Goal: Task Accomplishment & Management: Use online tool/utility

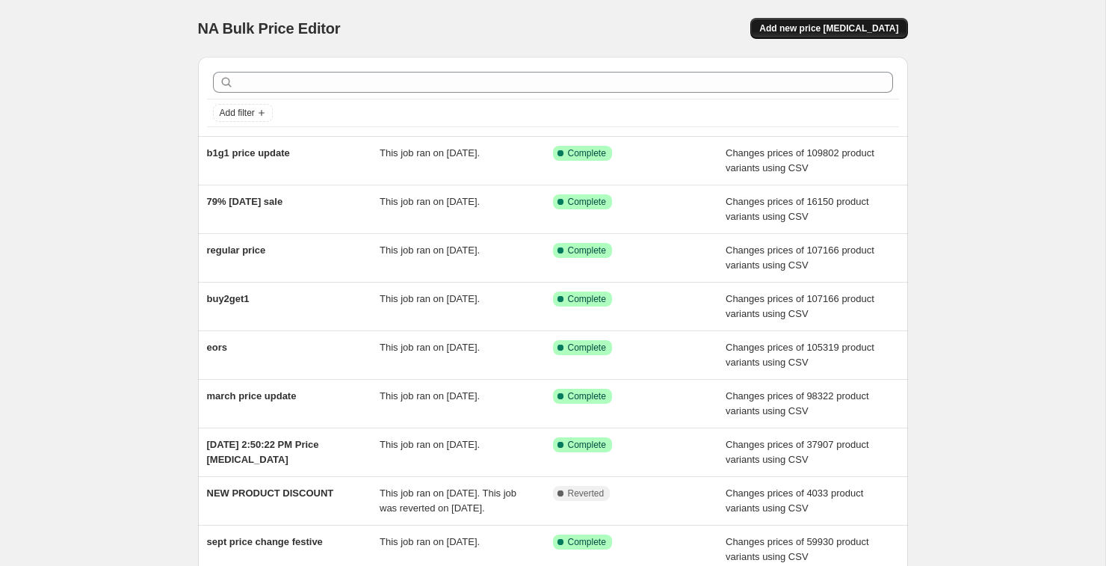
click at [808, 30] on span "Add new price [MEDICAL_DATA]" at bounding box center [828, 28] width 139 height 12
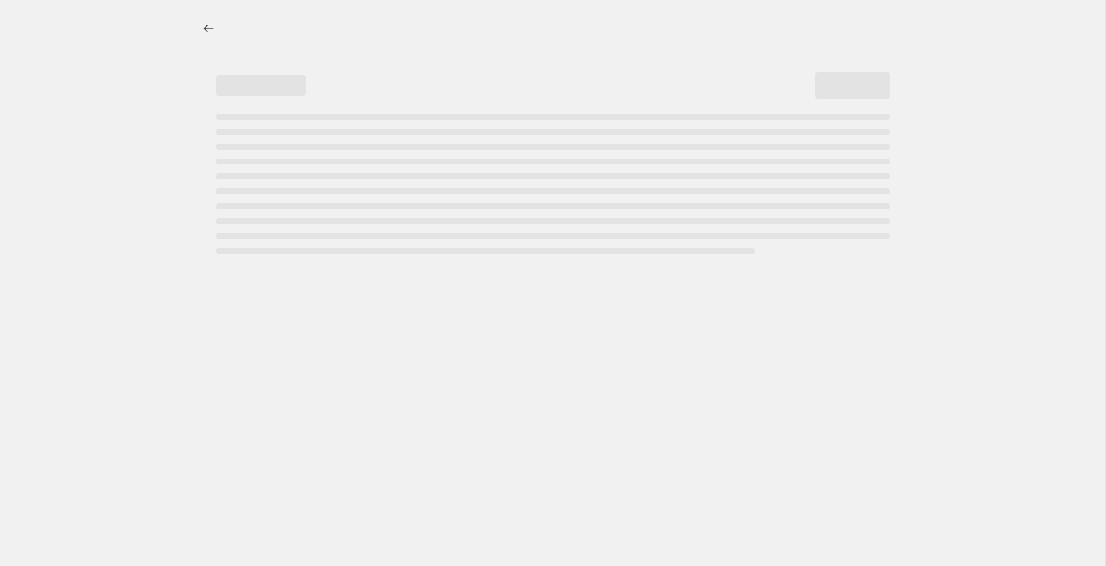
select select "percentage"
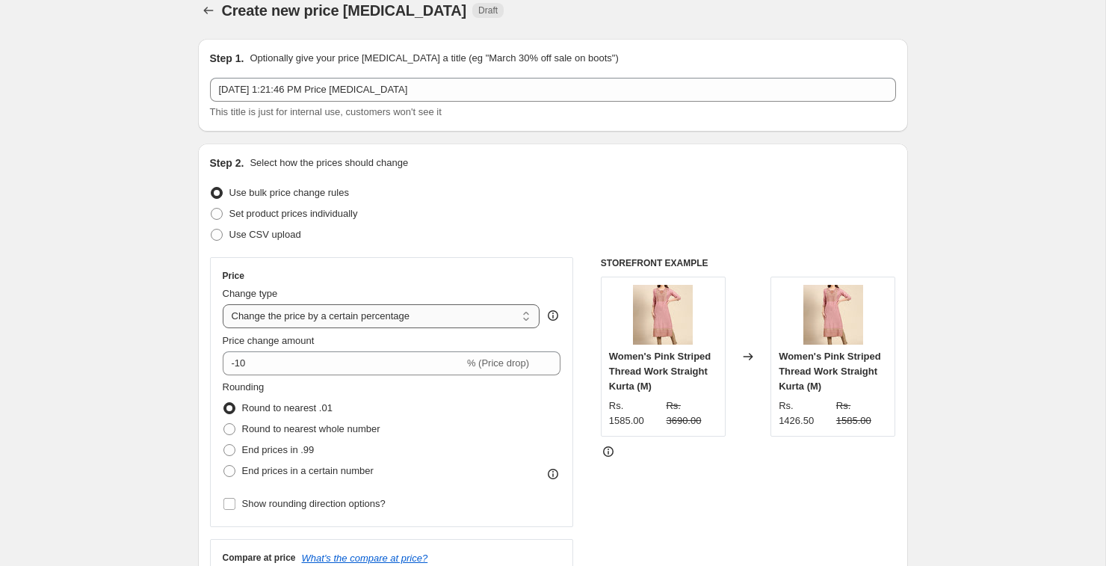
scroll to position [22, 0]
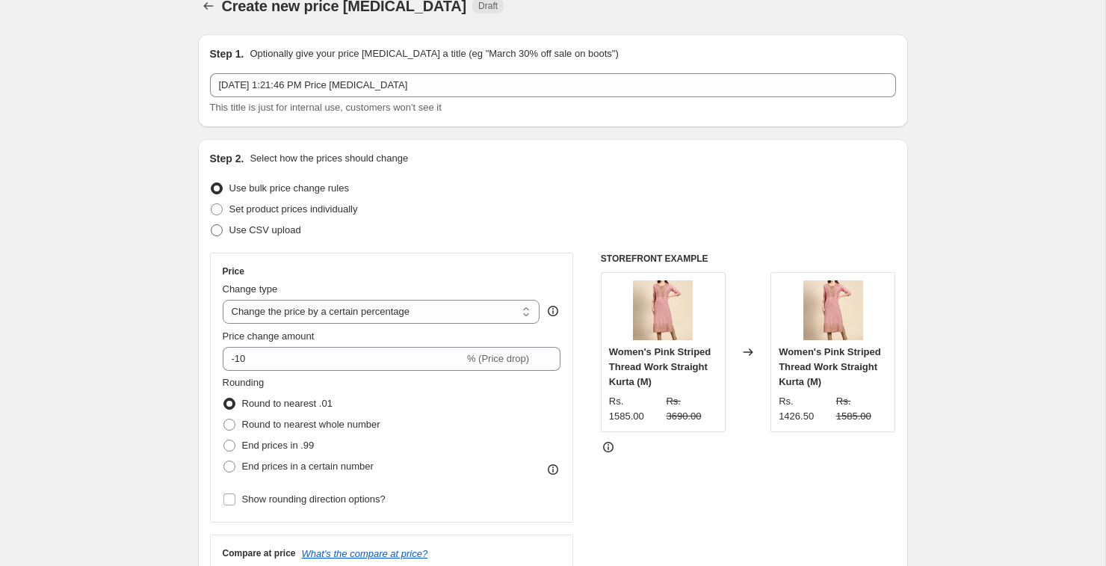
click at [249, 227] on span "Use CSV upload" at bounding box center [265, 229] width 72 height 11
click at [211, 225] on input "Use CSV upload" at bounding box center [211, 224] width 1 height 1
radio input "true"
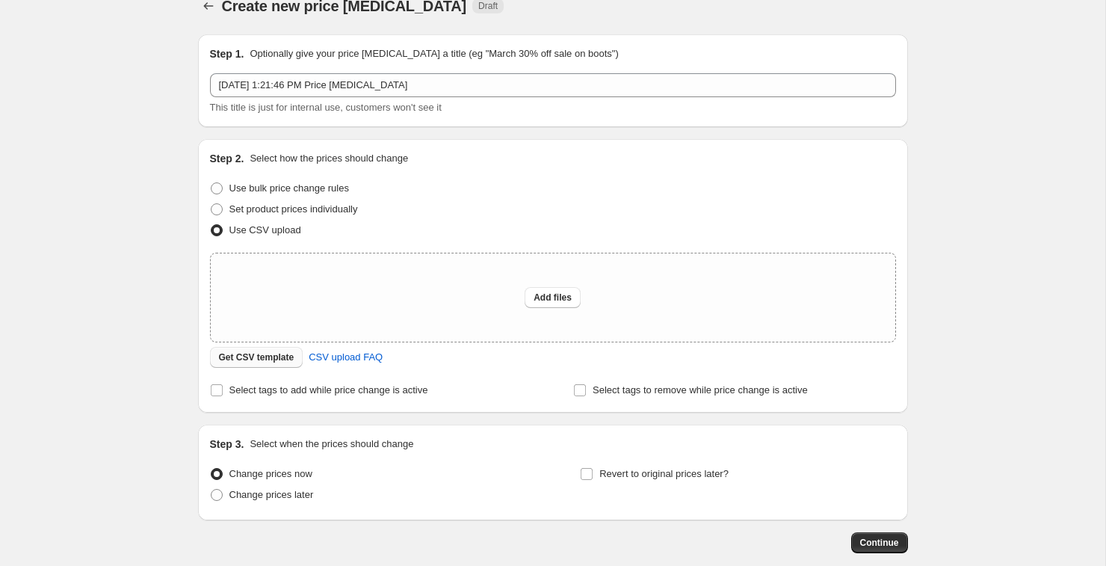
click at [277, 356] on span "Get CSV template" at bounding box center [256, 357] width 75 height 12
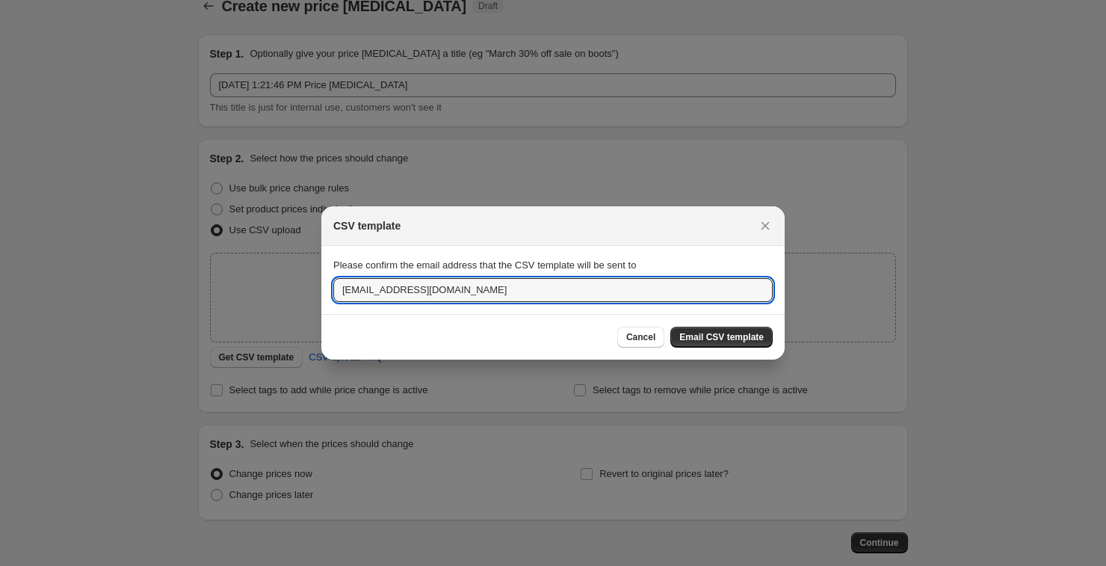
drag, startPoint x: 358, startPoint y: 287, endPoint x: 298, endPoint y: 286, distance: 59.8
type input "[PERSON_NAME][EMAIL_ADDRESS][DOMAIN_NAME]"
click at [715, 338] on span "Email CSV template" at bounding box center [721, 337] width 84 height 12
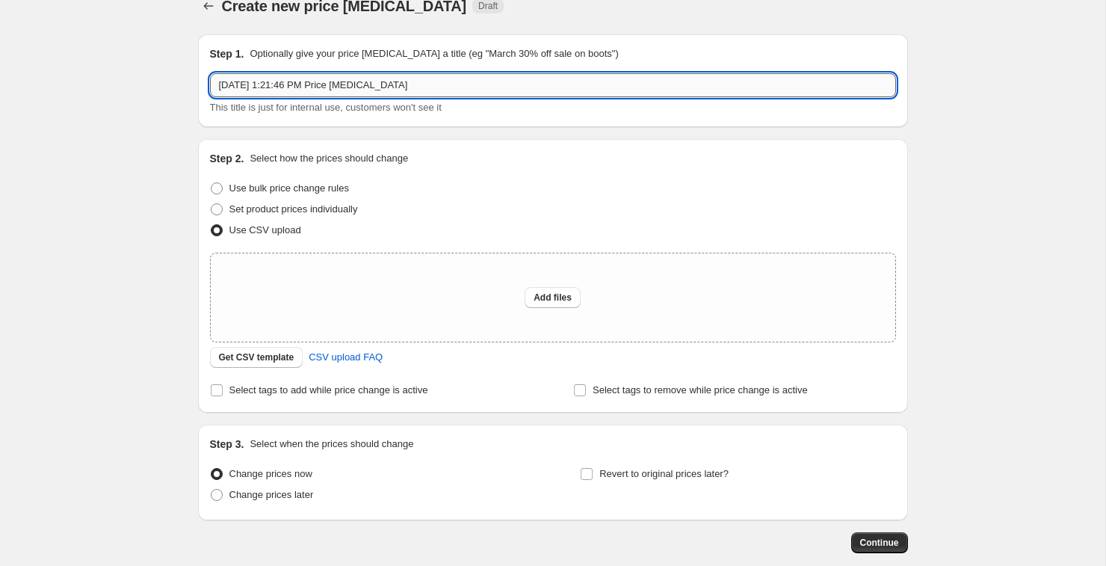
click at [332, 91] on input "[DATE] 1:21:46 PM Price [MEDICAL_DATA]" at bounding box center [553, 85] width 686 height 24
type input "b1g1 rechange"
click at [553, 299] on span "Add files" at bounding box center [552, 297] width 38 height 12
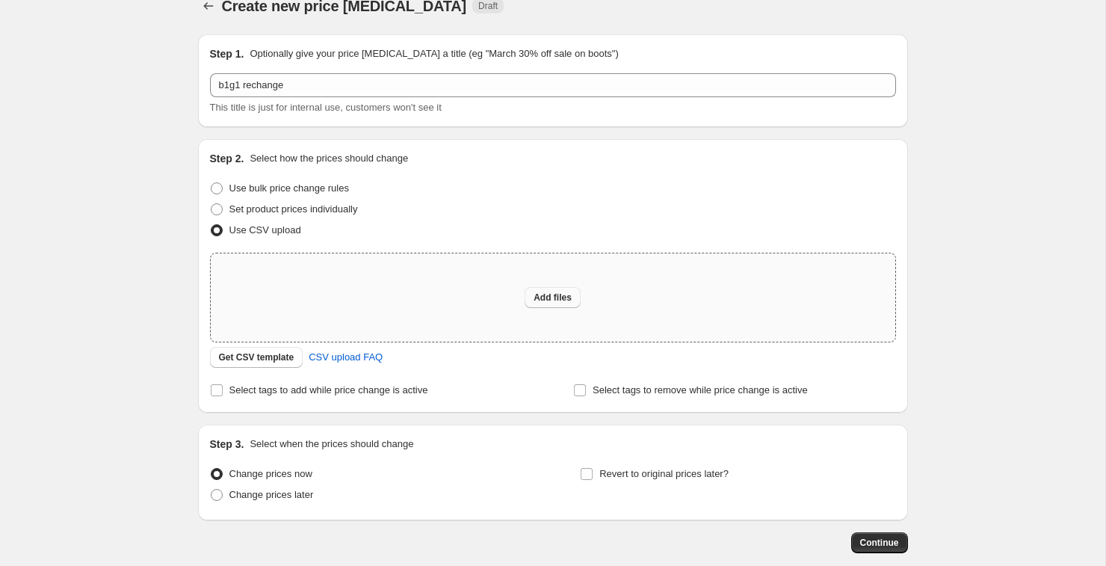
type input "C:\fakepath\csv_template_user_35137 (17).csv"
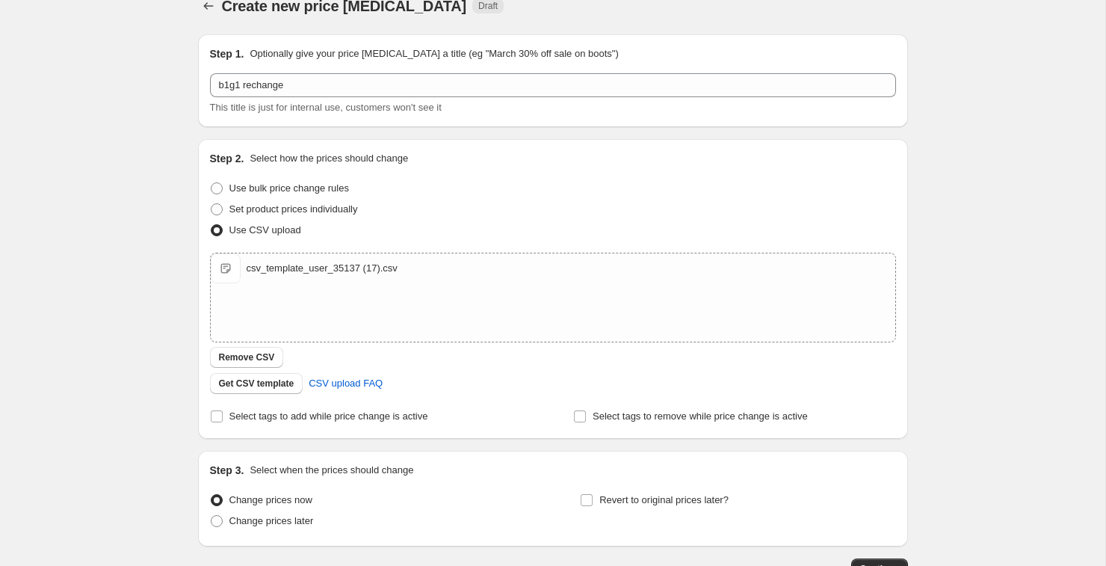
click at [1030, 429] on div "Create new price [MEDICAL_DATA]. This page is ready Create new price [MEDICAL_D…" at bounding box center [552, 324] width 1105 height 693
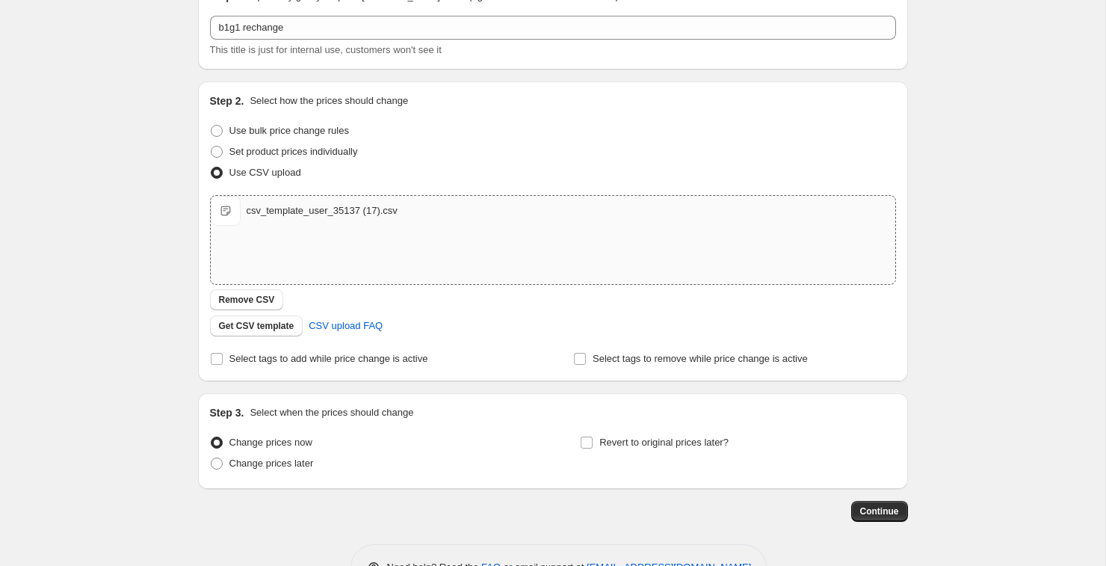
scroll to position [127, 0]
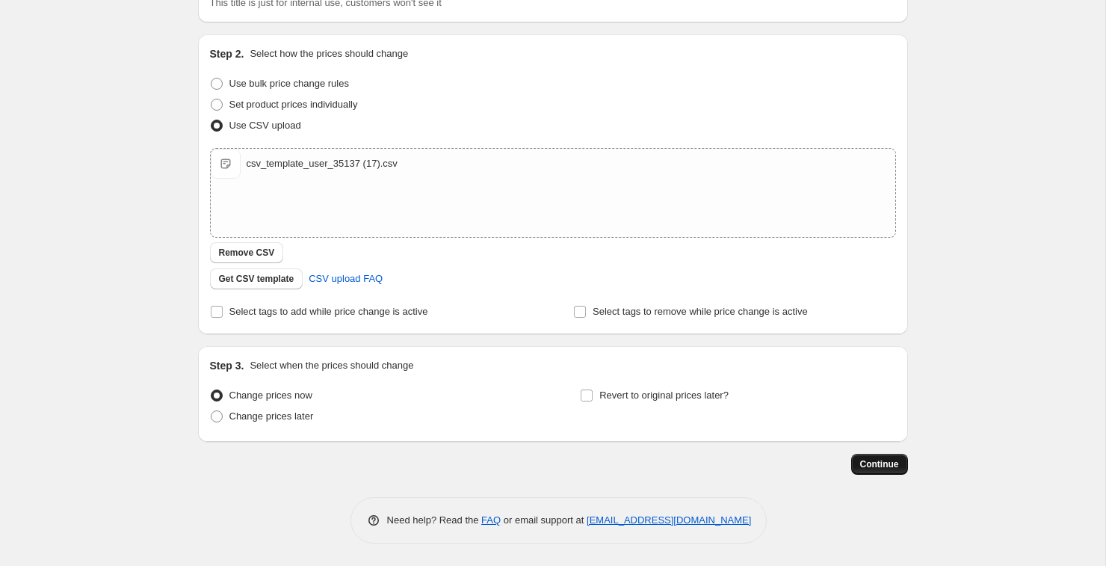
click at [903, 463] on button "Continue" at bounding box center [879, 464] width 57 height 21
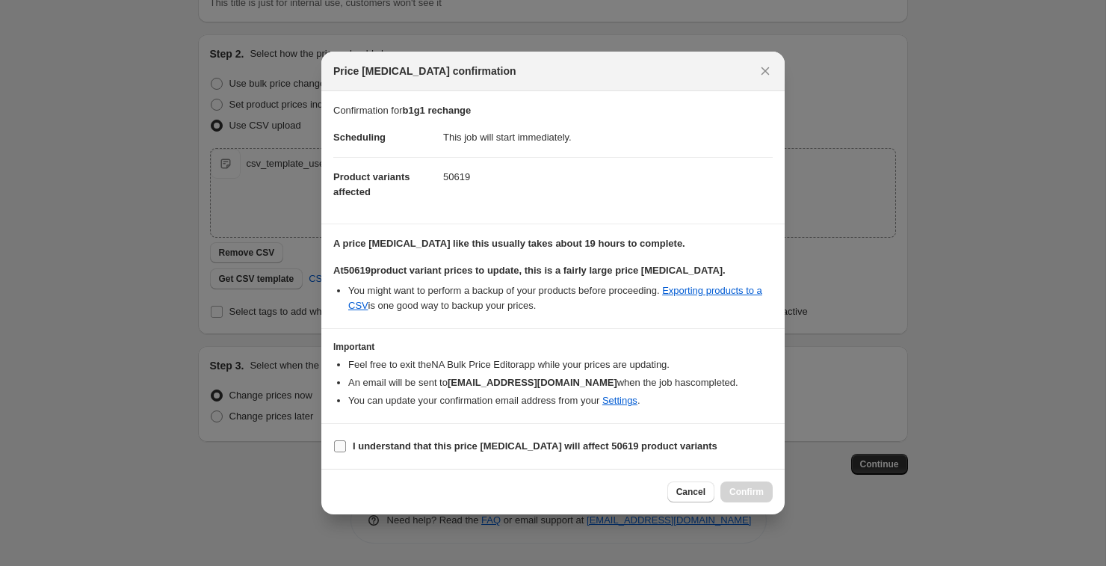
click at [344, 445] on input "I understand that this price [MEDICAL_DATA] will affect 50619 product variants" at bounding box center [340, 446] width 12 height 12
checkbox input "true"
click at [749, 489] on span "Confirm" at bounding box center [746, 492] width 34 height 12
type input "b1g1 rechange"
